Goal: Entertainment & Leisure: Consume media (video, audio)

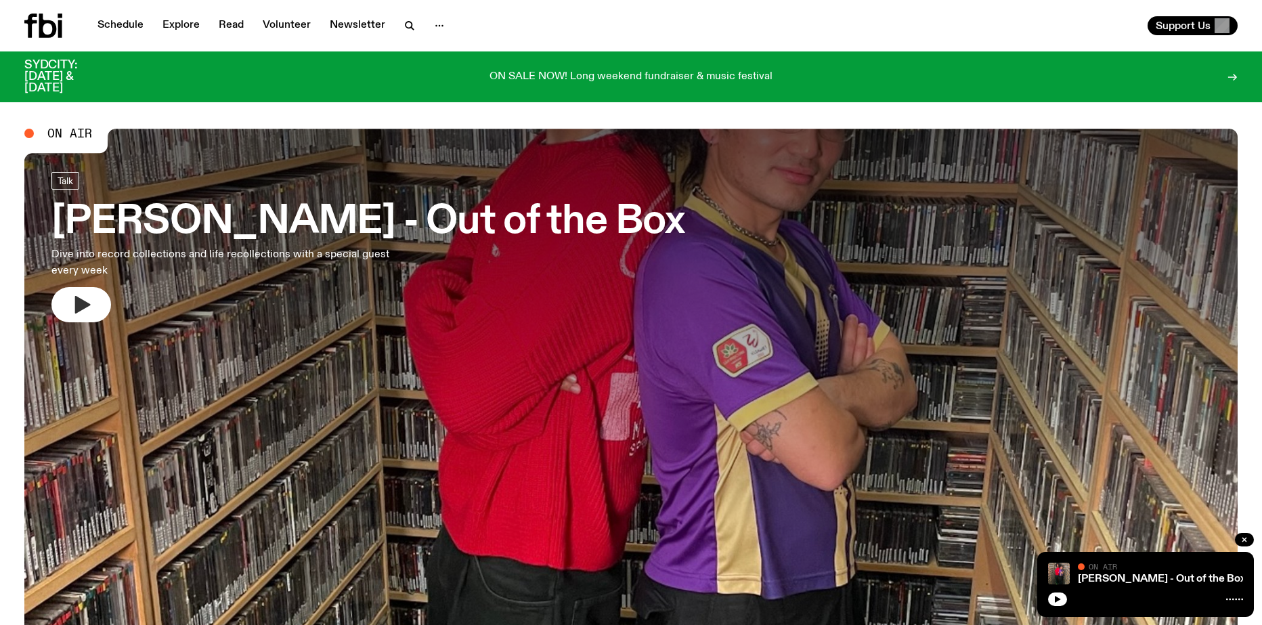
click at [79, 302] on icon "button" at bounding box center [83, 305] width 16 height 18
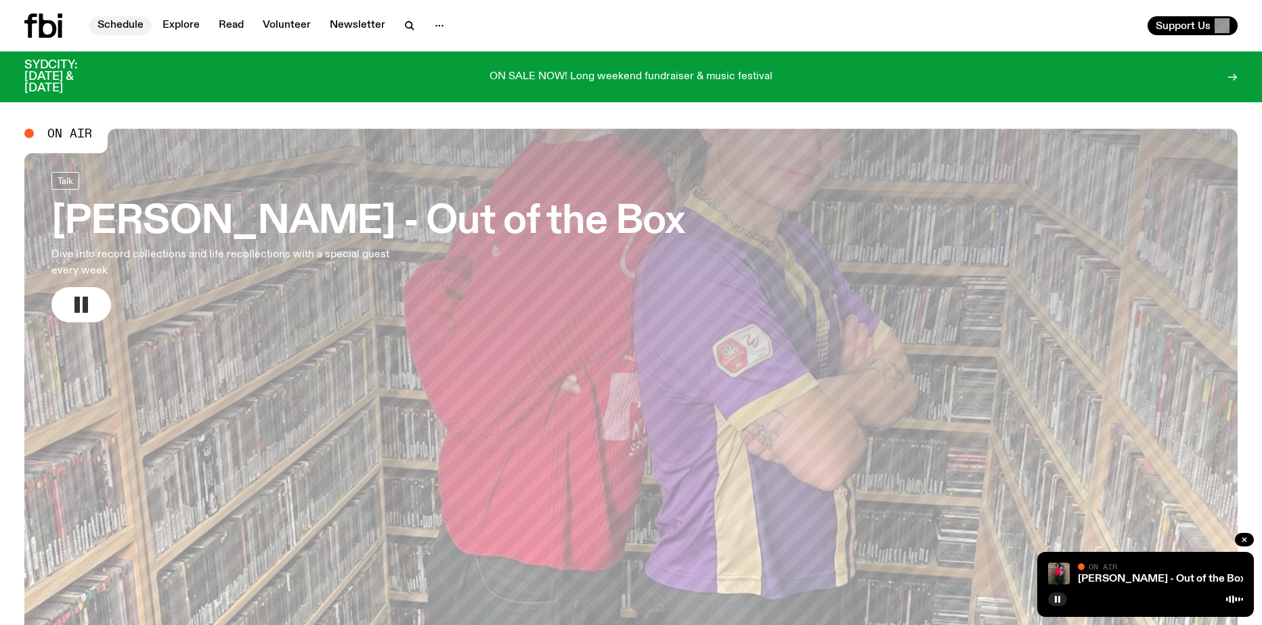
click at [123, 21] on link "Schedule" at bounding box center [120, 25] width 62 height 19
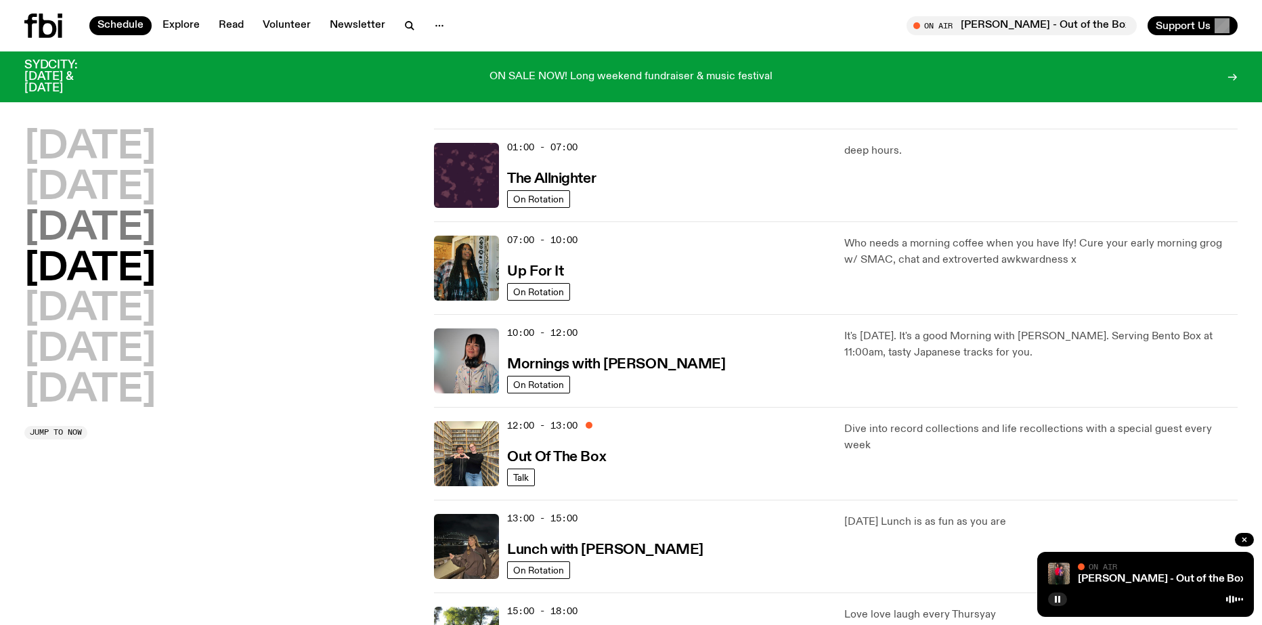
click at [96, 234] on h2 "[DATE]" at bounding box center [89, 229] width 131 height 38
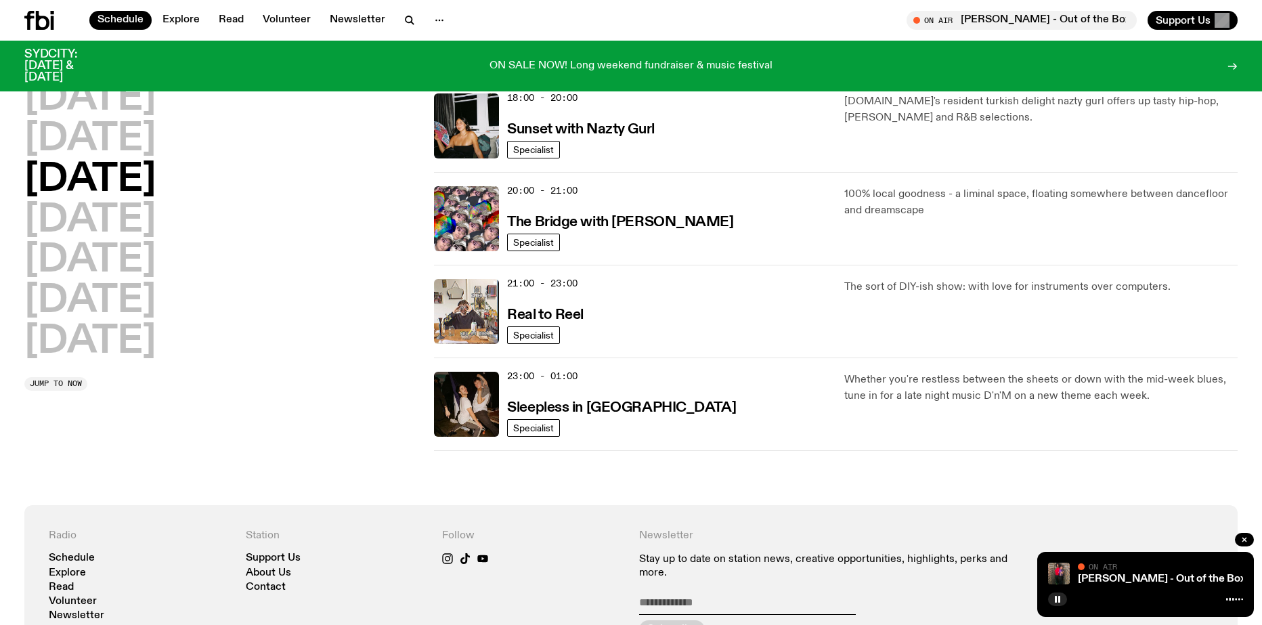
scroll to position [602, 0]
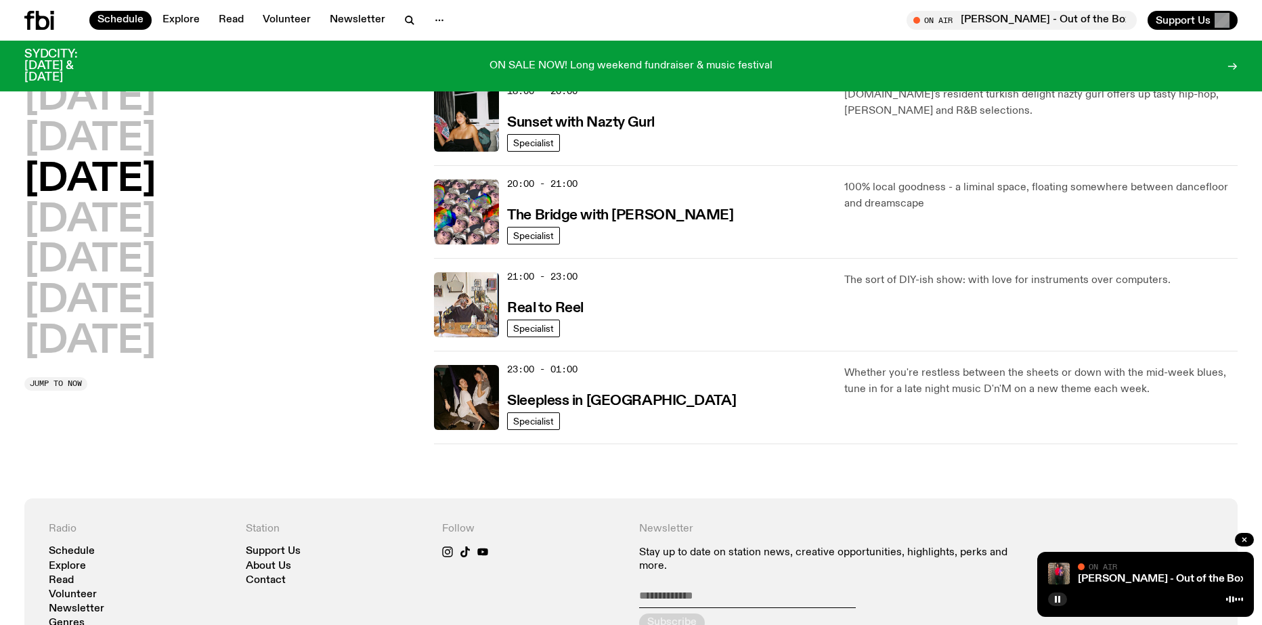
click at [41, 28] on icon at bounding box center [43, 20] width 14 height 19
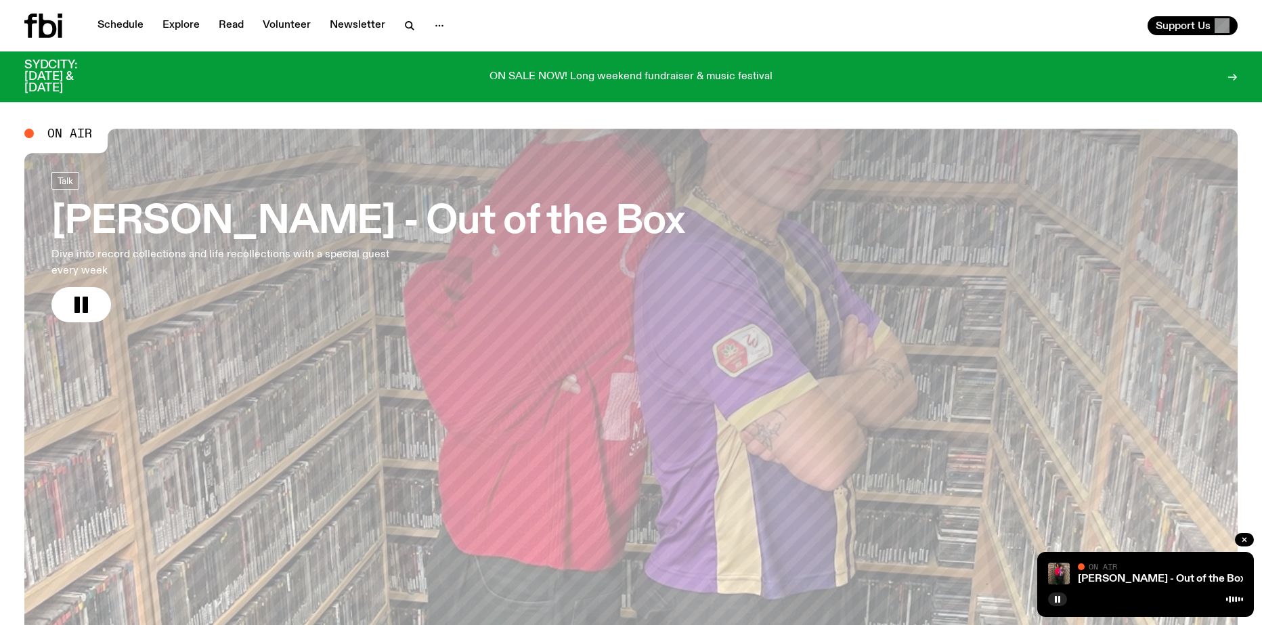
click at [195, 209] on h3 "[PERSON_NAME] - Out of the Box" at bounding box center [367, 222] width 633 height 38
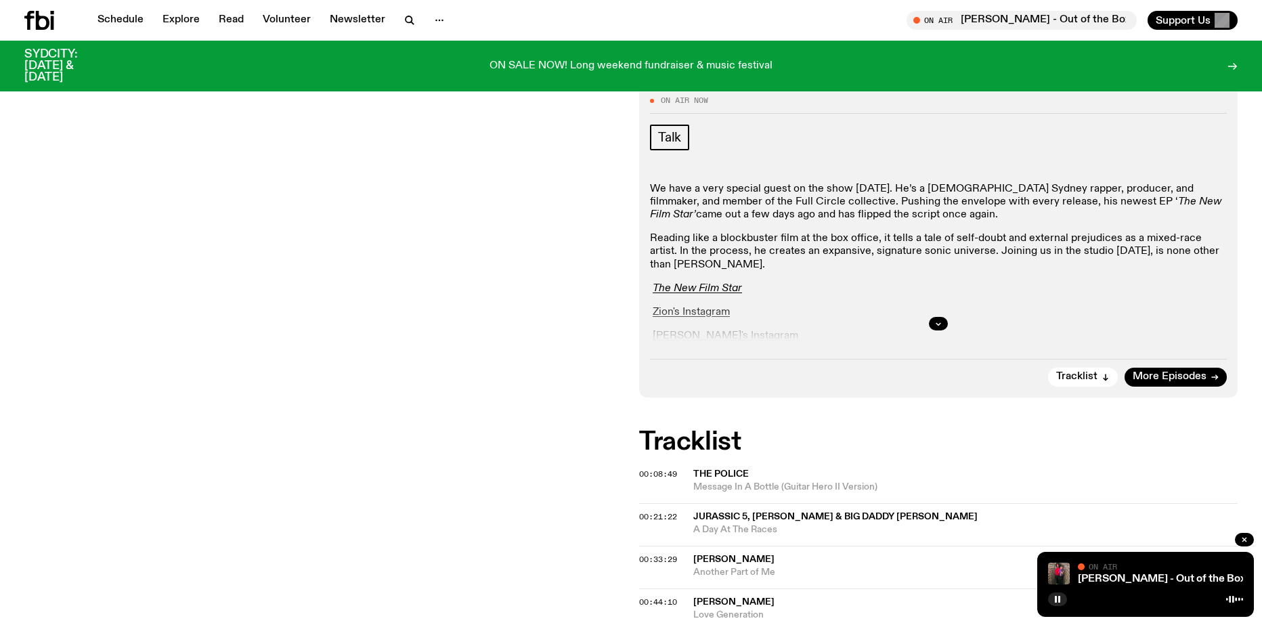
scroll to position [200, 0]
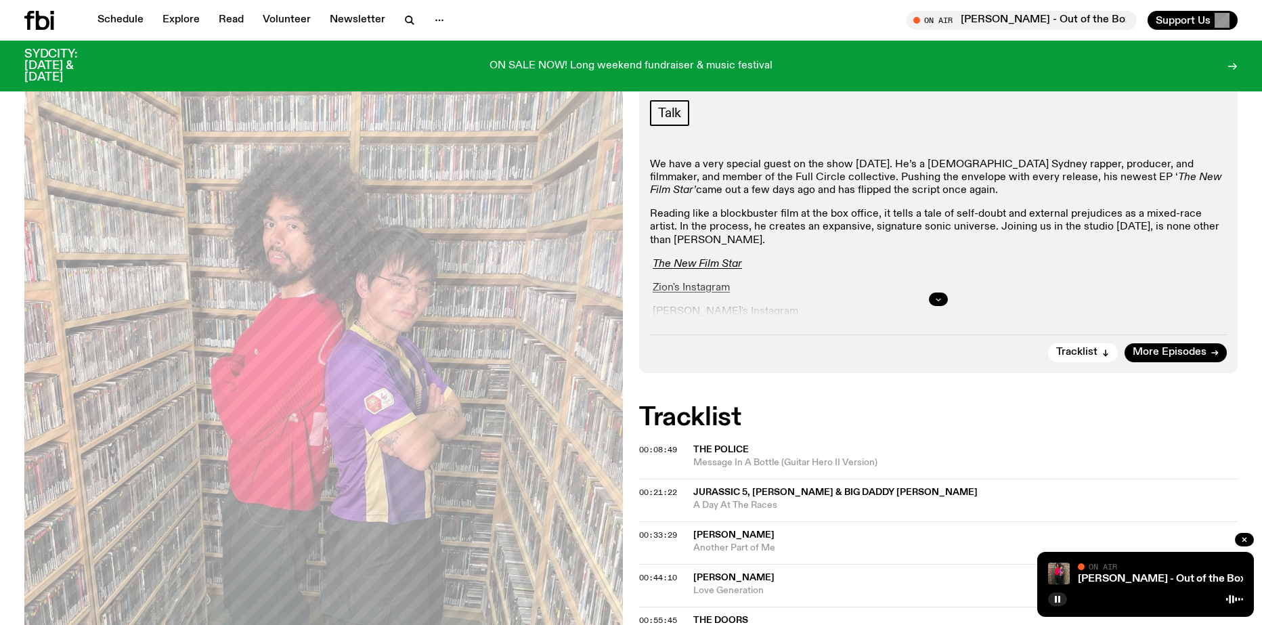
click at [934, 298] on icon "button" at bounding box center [938, 299] width 8 height 8
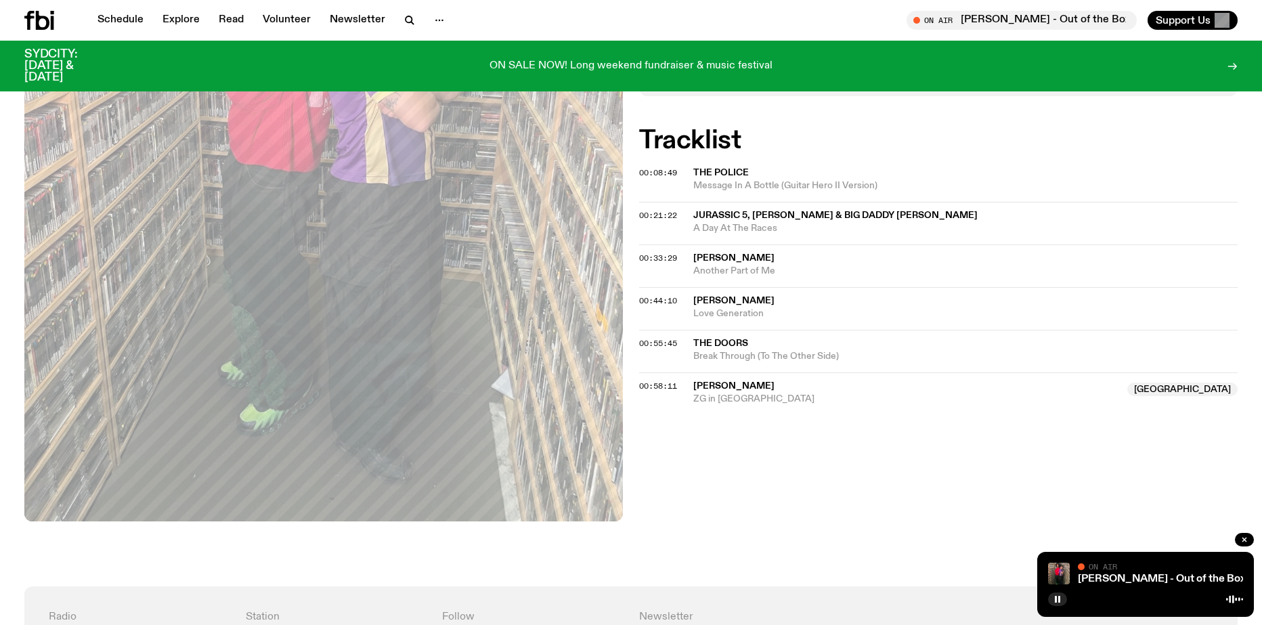
scroll to position [0, 0]
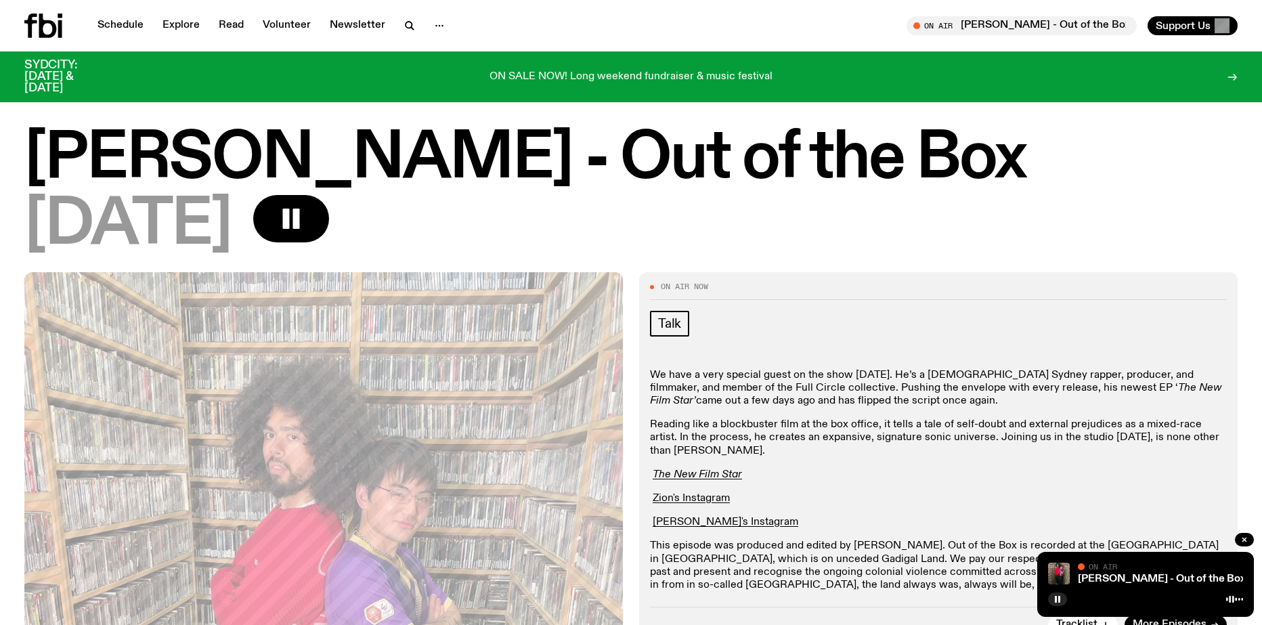
click at [58, 15] on icon at bounding box center [60, 16] width 5 height 5
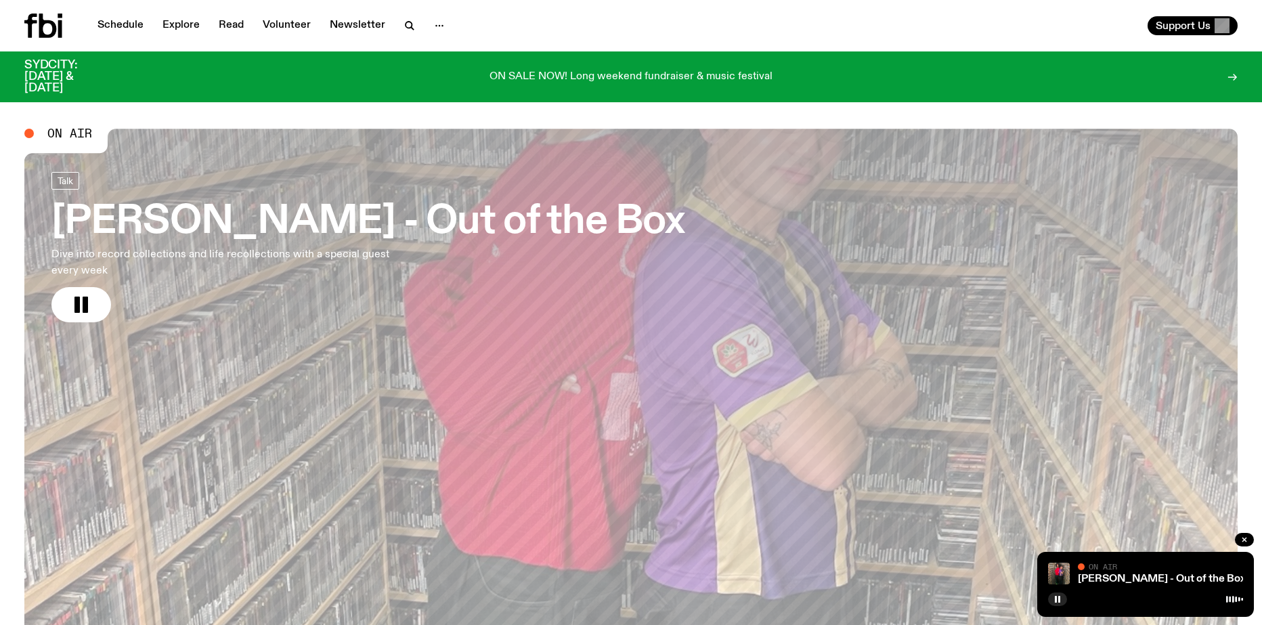
click at [141, 215] on h3 "[PERSON_NAME] - Out of the Box" at bounding box center [367, 222] width 633 height 38
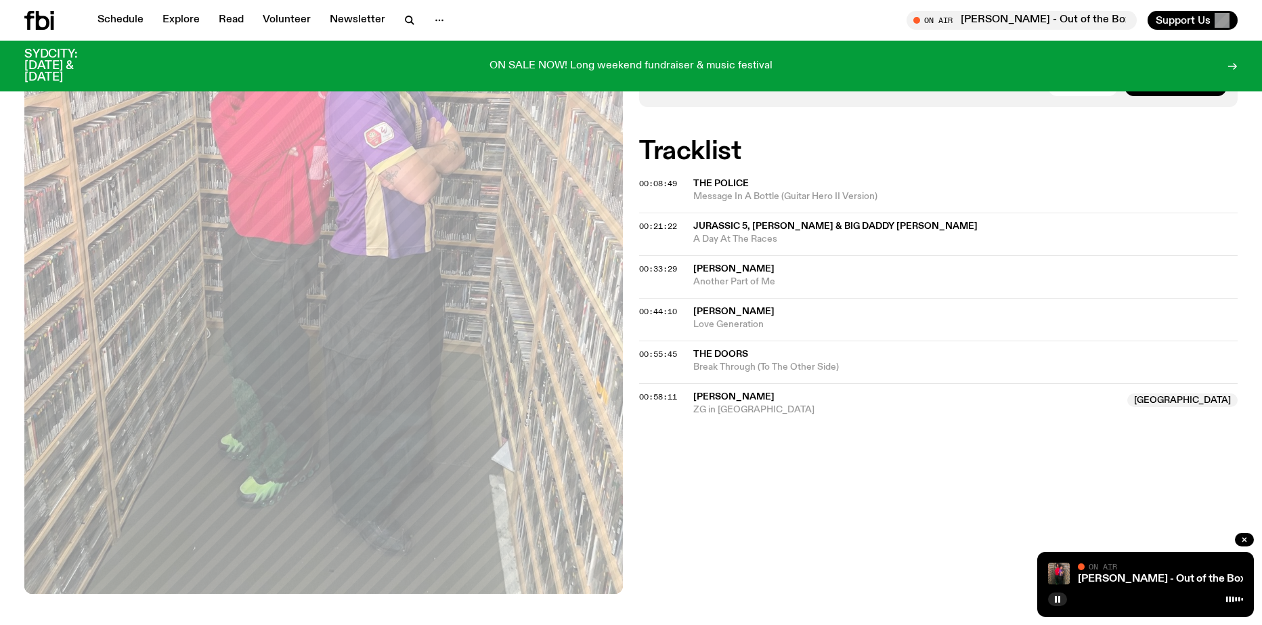
scroll to position [465, 0]
